Goal: Navigation & Orientation: Go to known website

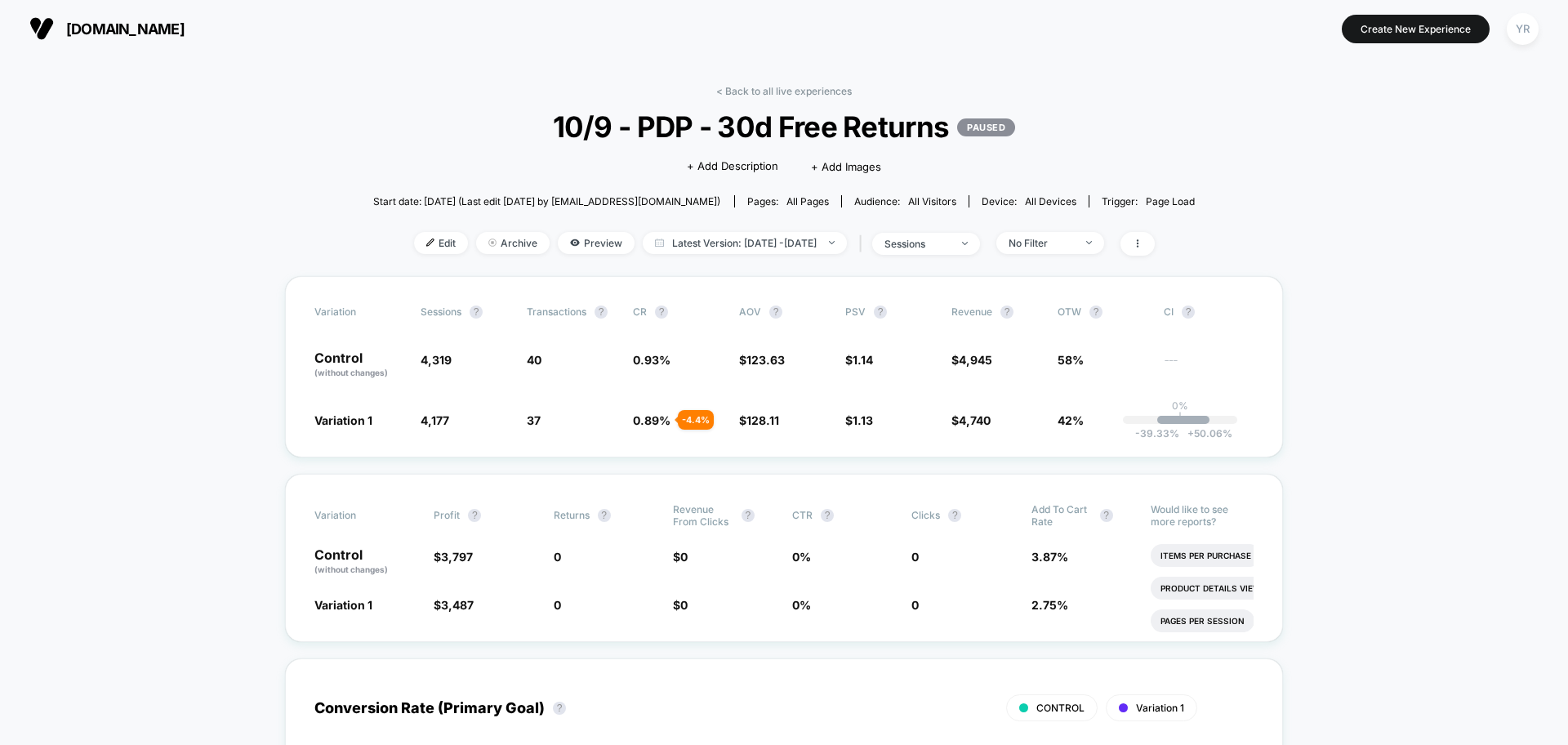
drag, startPoint x: 175, startPoint y: 206, endPoint x: 174, endPoint y: 123, distance: 83.0
click at [112, 40] on button "[DOMAIN_NAME]" at bounding box center [107, 29] width 165 height 27
